Goal: Transaction & Acquisition: Subscribe to service/newsletter

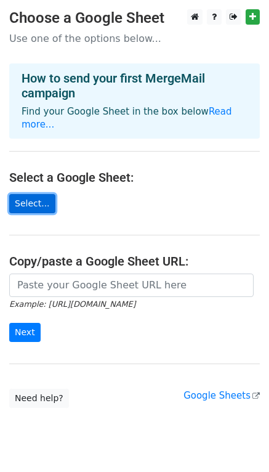
click at [22, 194] on link "Select..." at bounding box center [32, 203] width 46 height 19
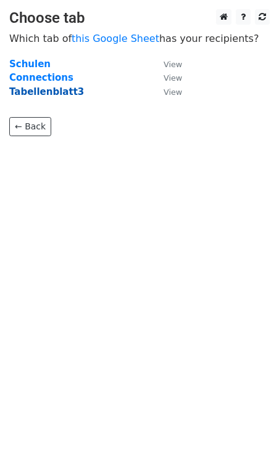
click at [31, 92] on strong "Tabellenblatt3" at bounding box center [46, 91] width 75 height 11
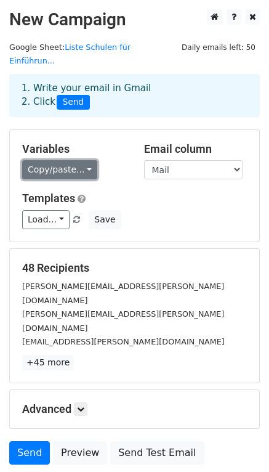
click at [60, 160] on link "Copy/paste..." at bounding box center [59, 169] width 75 height 19
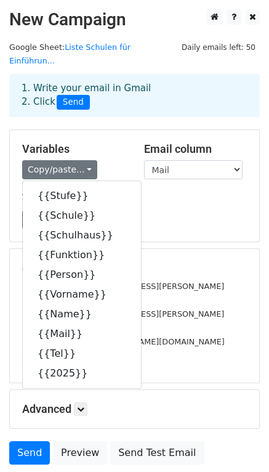
click at [113, 142] on h5 "Variables" at bounding box center [74, 149] width 104 height 14
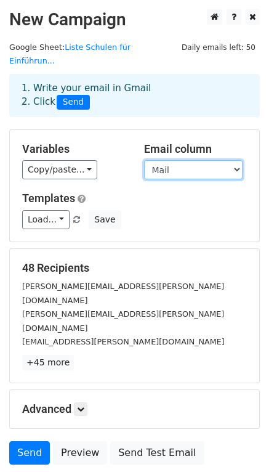
click at [211, 160] on select "Stufe Schule Schulhaus Funktion Person Vorname Name Mail Tel 2025" at bounding box center [193, 169] width 99 height 19
click at [144, 160] on select "Stufe Schule Schulhaus Funktion Person Vorname Name Mail Tel 2025" at bounding box center [193, 169] width 99 height 19
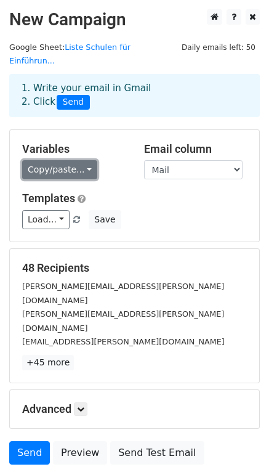
click at [57, 160] on link "Copy/paste..." at bounding box center [59, 169] width 75 height 19
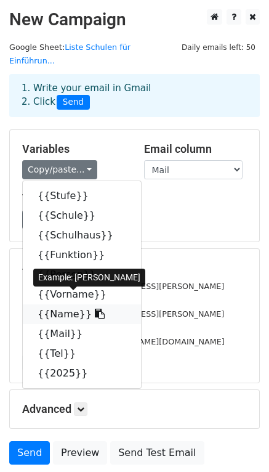
click at [65, 304] on link "{{Name}}" at bounding box center [82, 314] width 118 height 20
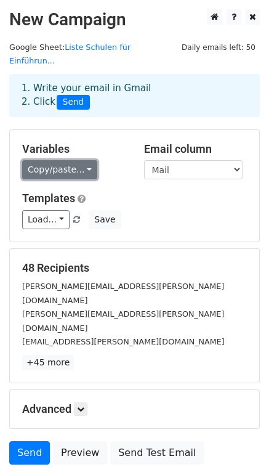
click at [59, 160] on link "Copy/paste..." at bounding box center [59, 169] width 75 height 19
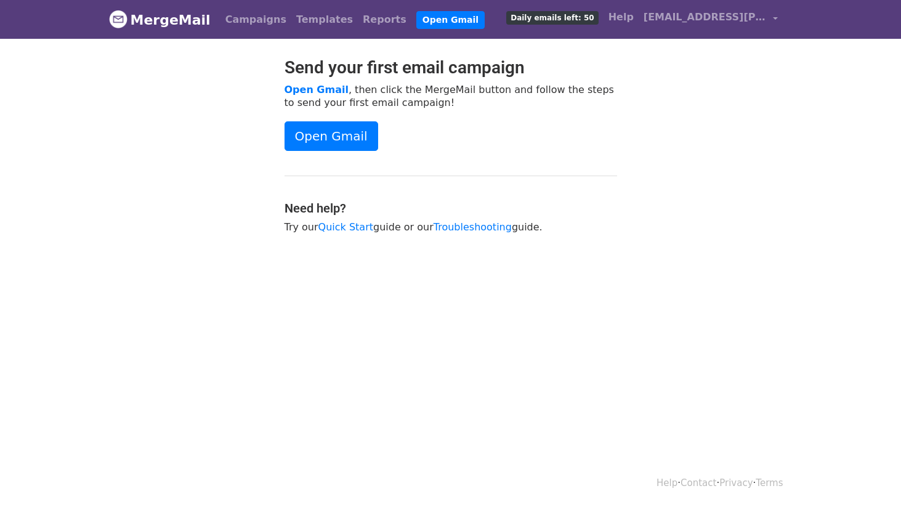
click at [566, 19] on span "Daily emails left: 50" at bounding box center [553, 18] width 92 height 14
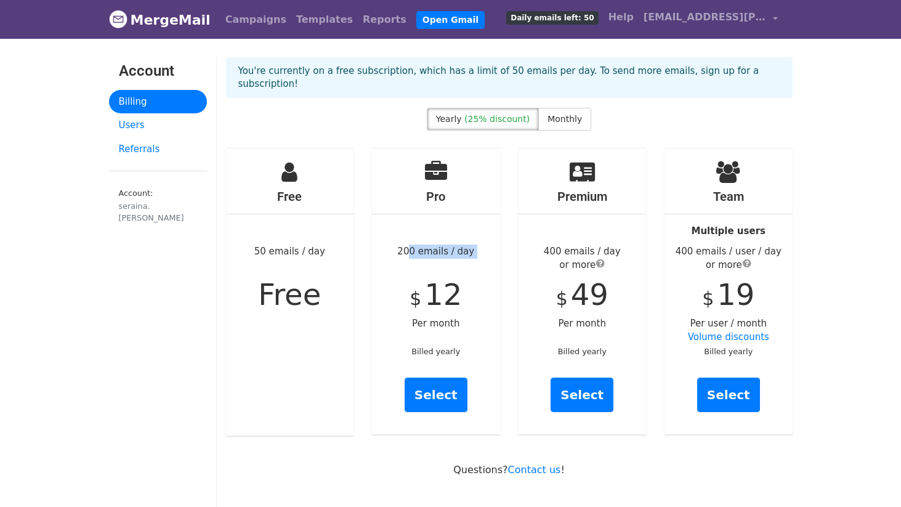
drag, startPoint x: 404, startPoint y: 232, endPoint x: 470, endPoint y: 245, distance: 67.3
click at [470, 245] on div "Pro 200 emails / day $ 12 Per month Billed yearly Select" at bounding box center [436, 292] width 128 height 286
